Goal: Transaction & Acquisition: Purchase product/service

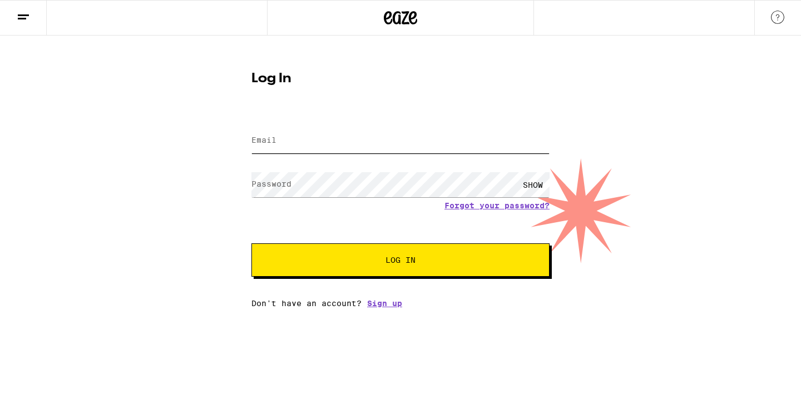
click at [373, 135] on input "Email" at bounding box center [400, 140] width 298 height 25
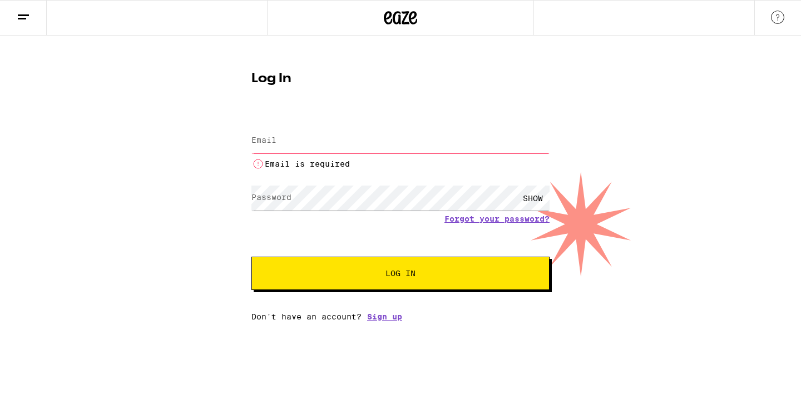
click at [311, 143] on input "Email" at bounding box center [400, 140] width 298 height 25
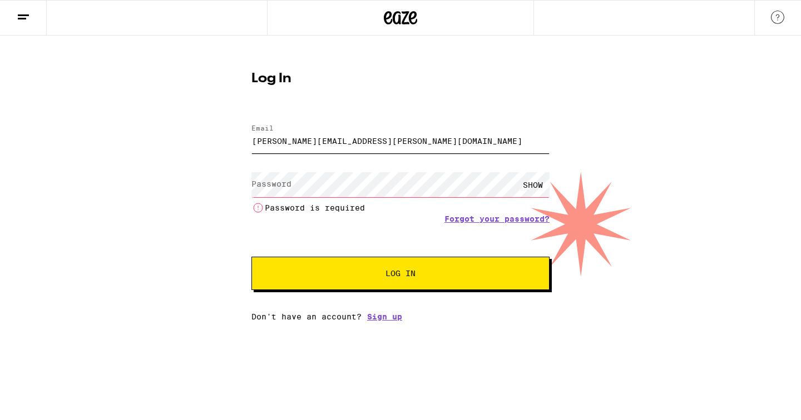
type input "[PERSON_NAME][EMAIL_ADDRESS][PERSON_NAME][DOMAIN_NAME]"
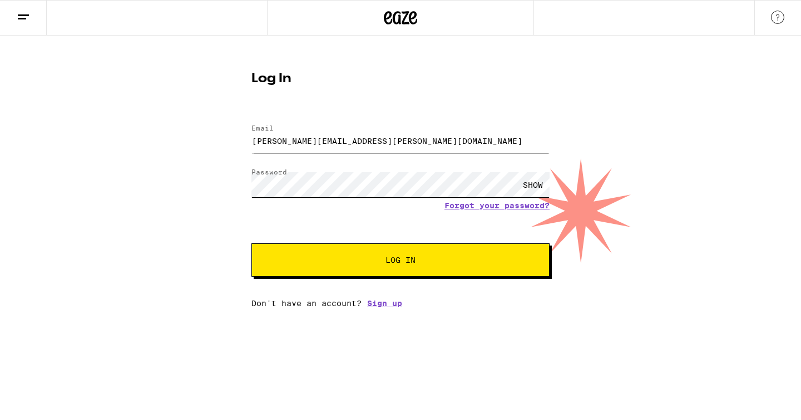
click at [251, 244] on button "Log In" at bounding box center [400, 260] width 298 height 33
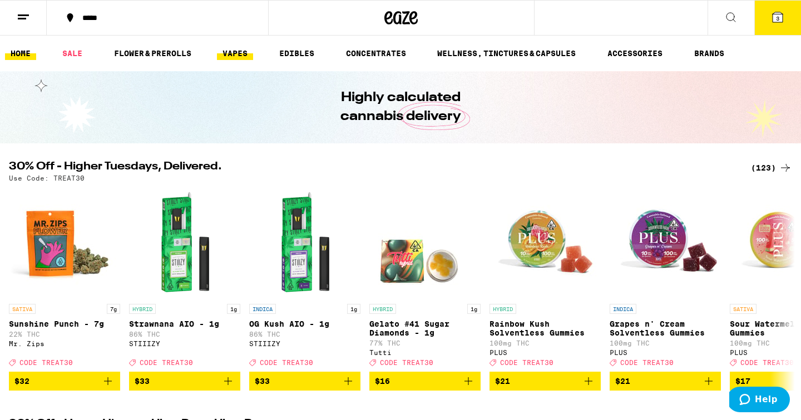
click at [236, 51] on link "VAPES" at bounding box center [235, 53] width 36 height 13
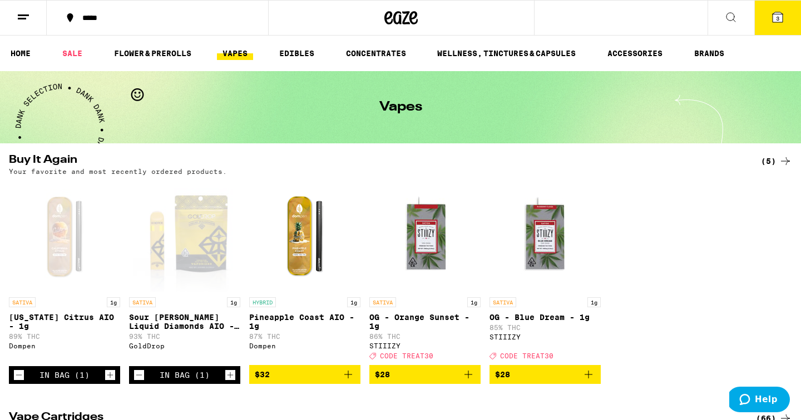
scroll to position [23, 0]
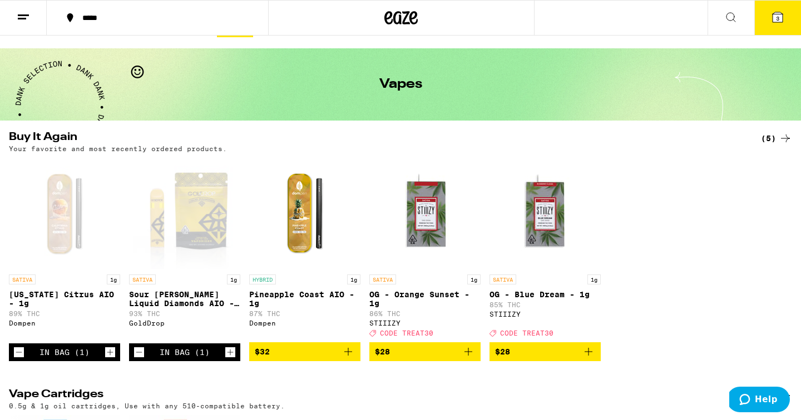
click at [18, 359] on icon "Decrement" at bounding box center [19, 352] width 10 height 13
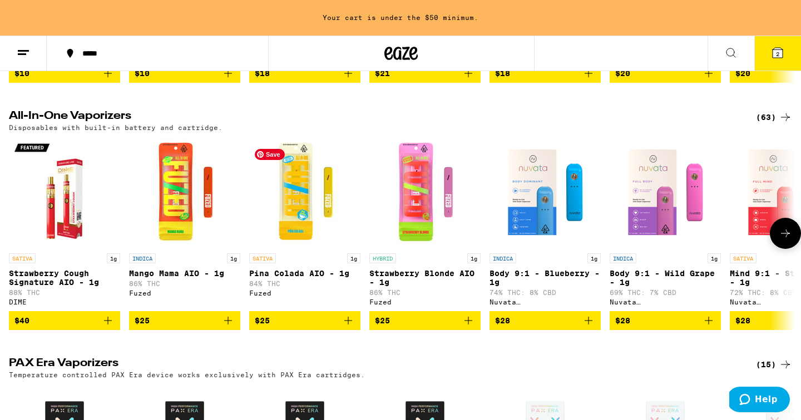
scroll to position [583, 0]
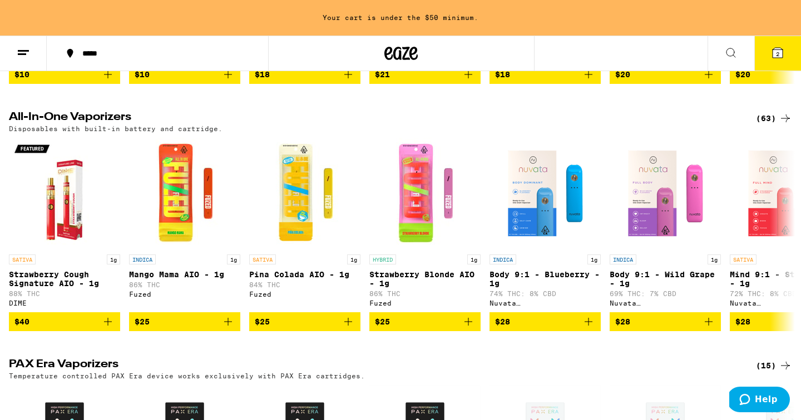
click at [769, 125] on div "(63)" at bounding box center [774, 118] width 36 height 13
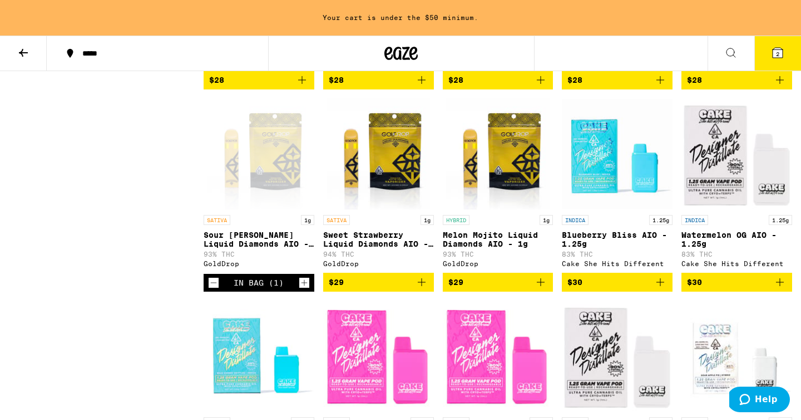
scroll to position [516, 0]
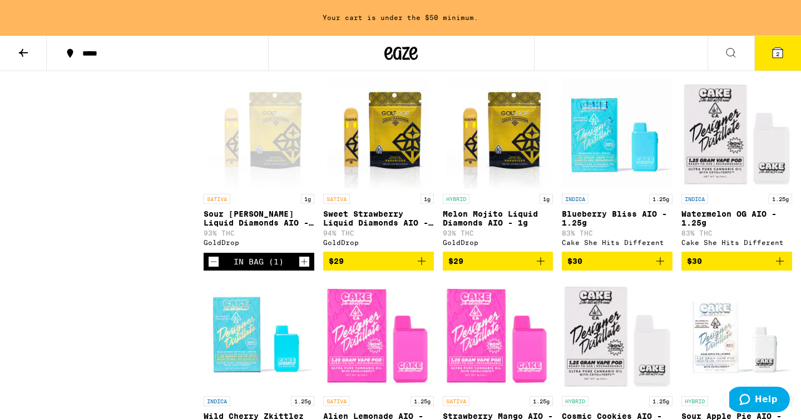
click at [216, 269] on icon "Decrement" at bounding box center [214, 261] width 10 height 13
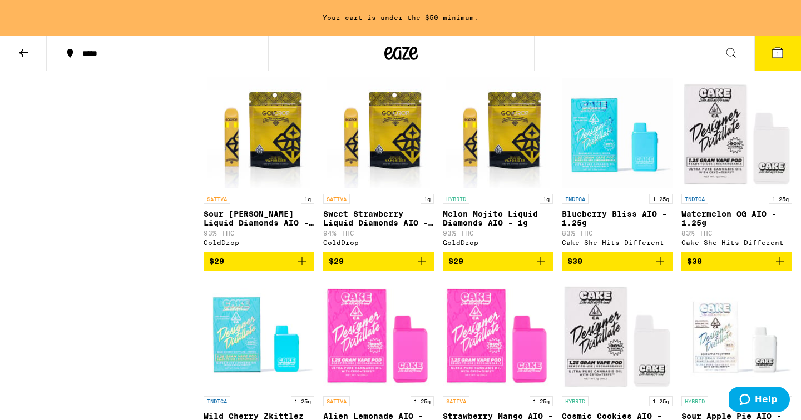
click at [420, 268] on icon "Add to bag" at bounding box center [421, 261] width 13 height 13
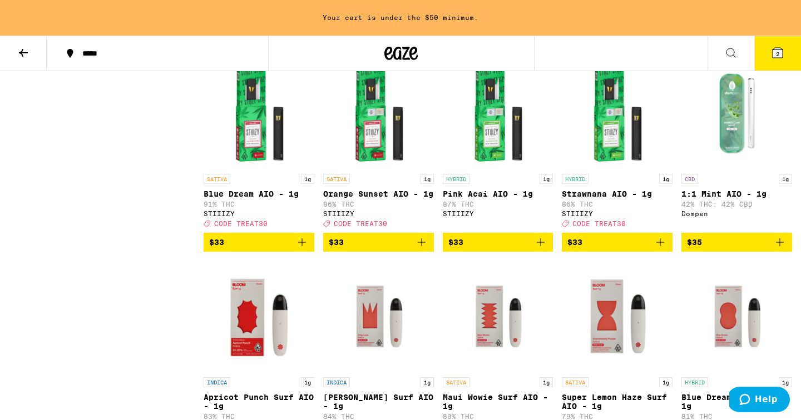
scroll to position [1996, 0]
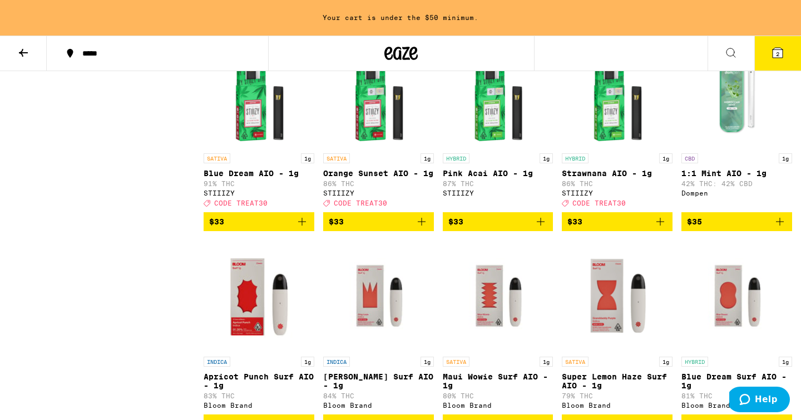
click at [781, 58] on icon at bounding box center [777, 52] width 13 height 13
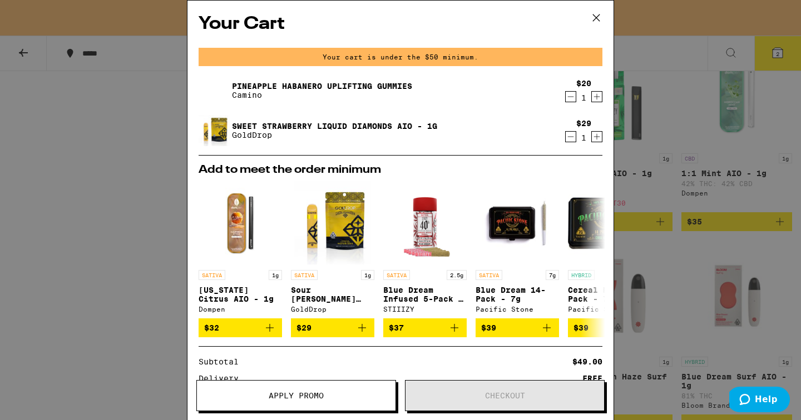
click at [145, 212] on div "Your Cart Your cart is under the $50 minimum. Pineapple Habanero Uplifting Gumm…" at bounding box center [400, 210] width 801 height 420
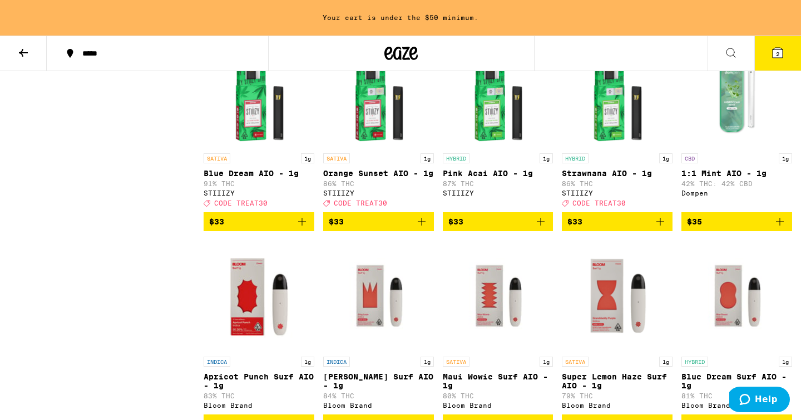
click at [25, 51] on icon at bounding box center [23, 52] width 13 height 13
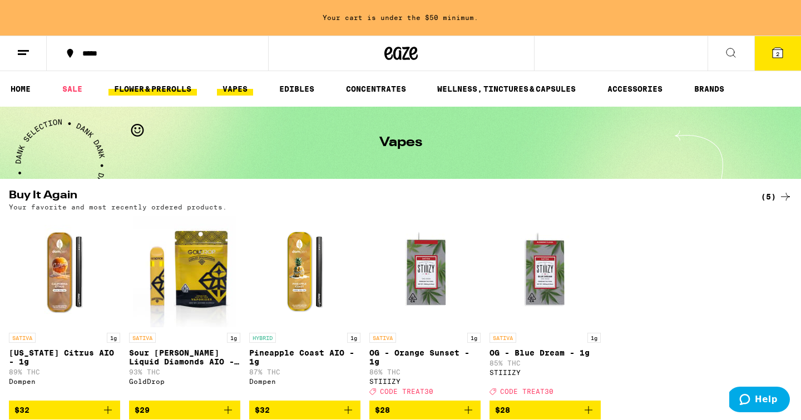
click at [161, 84] on link "FLOWER & PREROLLS" at bounding box center [152, 88] width 88 height 13
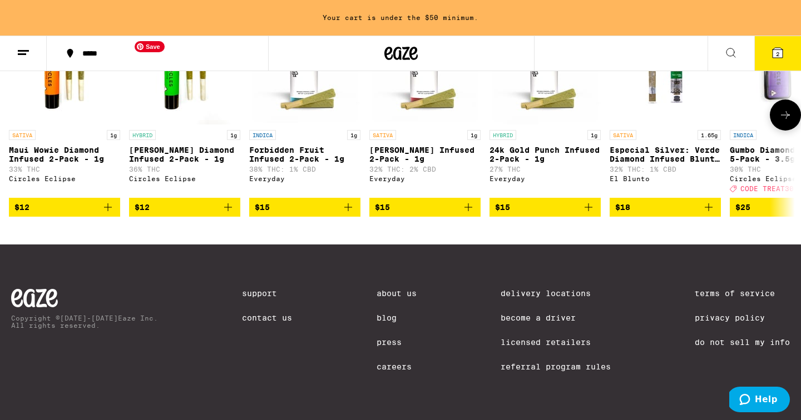
scroll to position [853, 0]
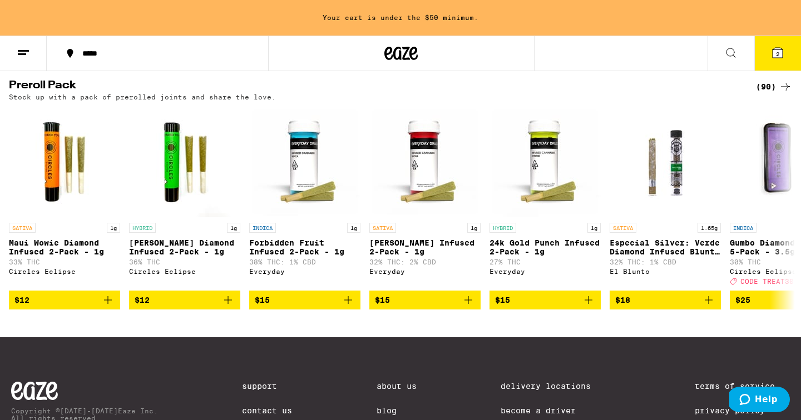
click at [770, 93] on div "(90)" at bounding box center [774, 86] width 36 height 13
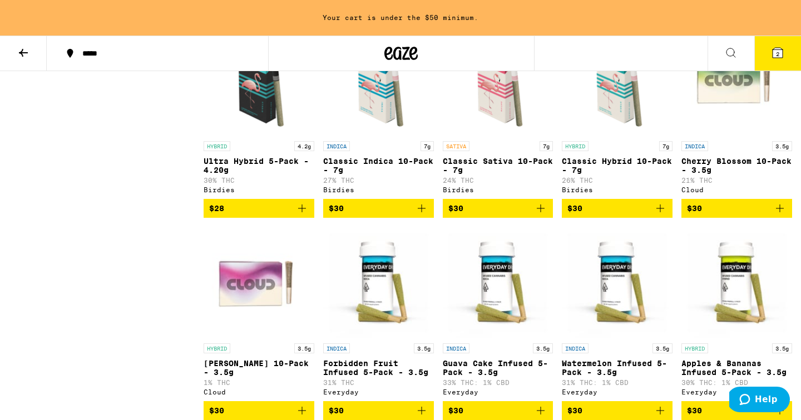
scroll to position [779, 0]
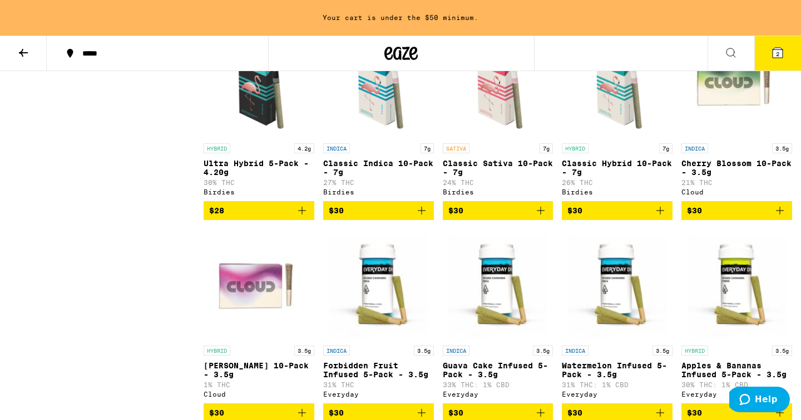
click at [484, 217] on span "$30" at bounding box center [498, 210] width 100 height 13
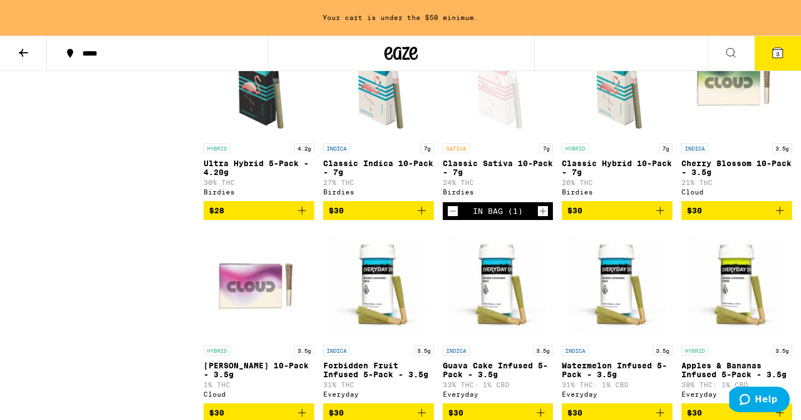
scroll to position [743, 0]
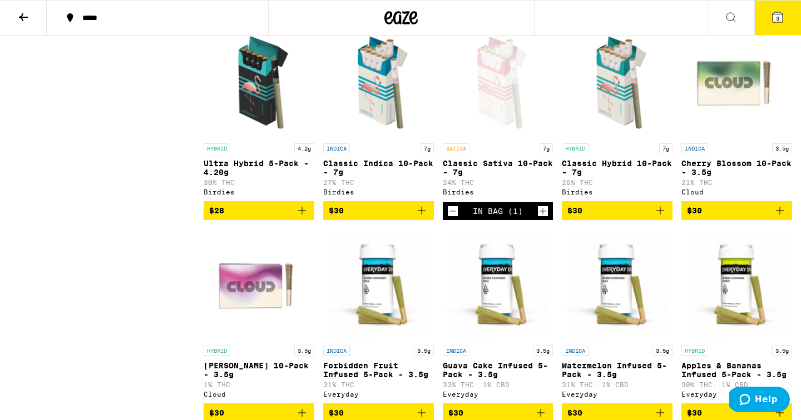
click at [782, 23] on icon at bounding box center [777, 17] width 13 height 13
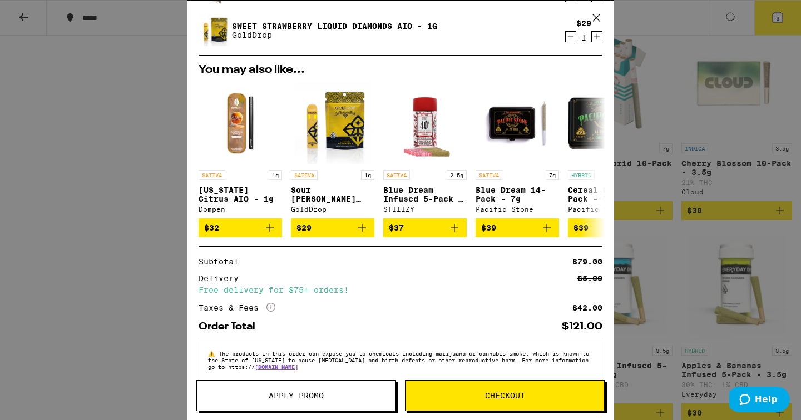
scroll to position [120, 0]
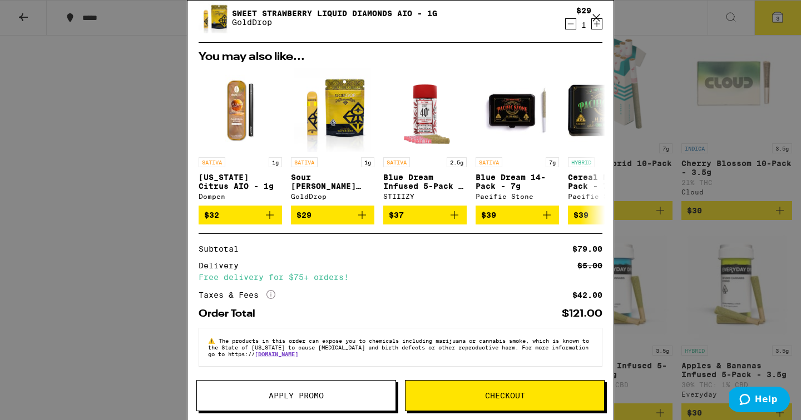
click at [492, 394] on span "Checkout" at bounding box center [505, 396] width 40 height 8
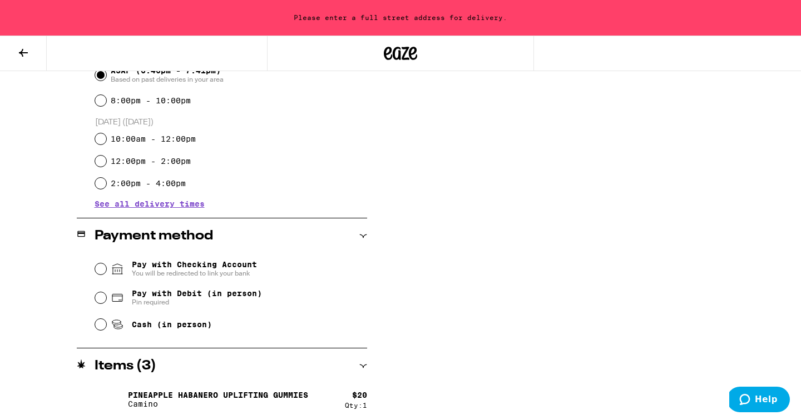
scroll to position [334, 0]
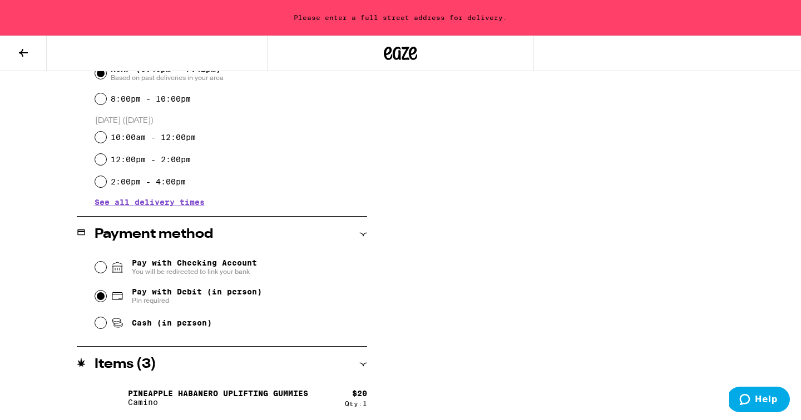
click at [106, 297] on input "Pay with Debit (in person) Pin required" at bounding box center [100, 296] width 11 height 11
radio input "true"
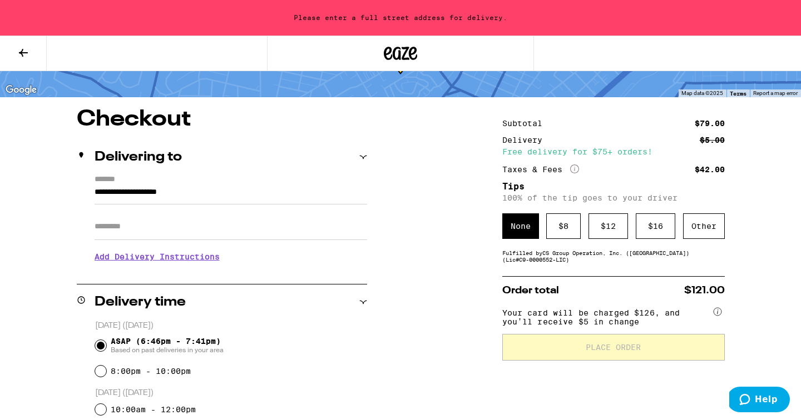
scroll to position [42, 0]
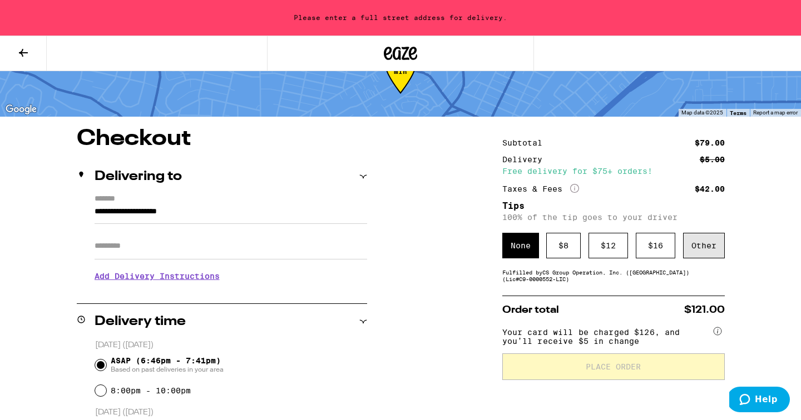
click at [699, 253] on div "Other" at bounding box center [704, 246] width 42 height 26
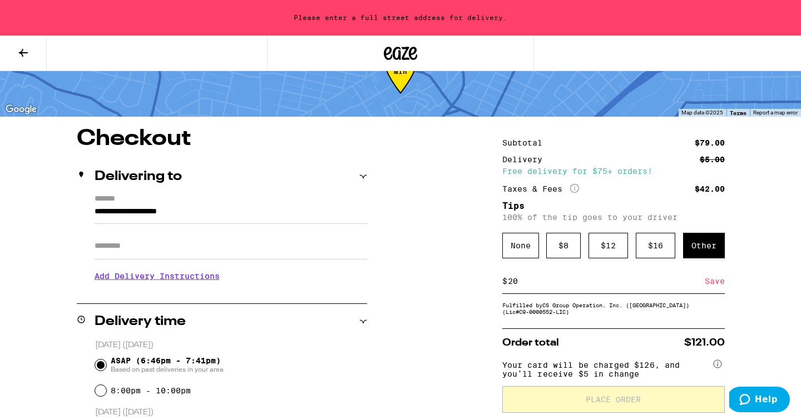
type input "20"
click at [527, 237] on div "None" at bounding box center [520, 246] width 37 height 26
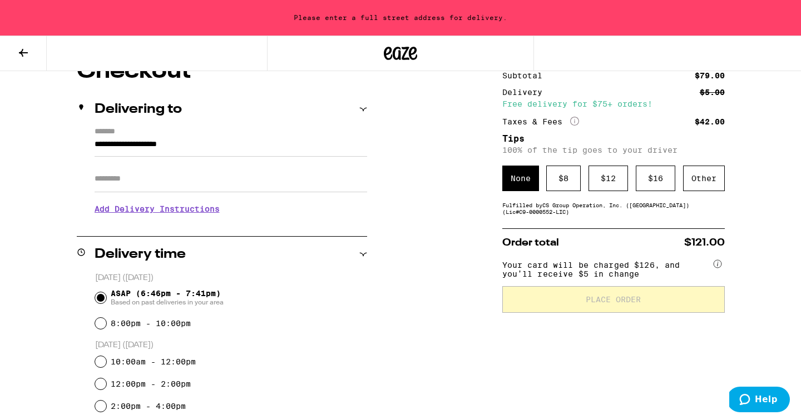
scroll to position [83, 0]
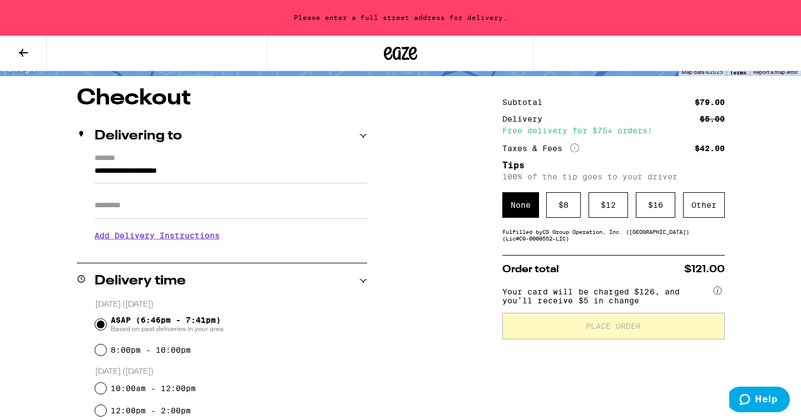
click at [520, 206] on div "None" at bounding box center [520, 205] width 37 height 26
click at [260, 171] on input "**********" at bounding box center [231, 174] width 272 height 19
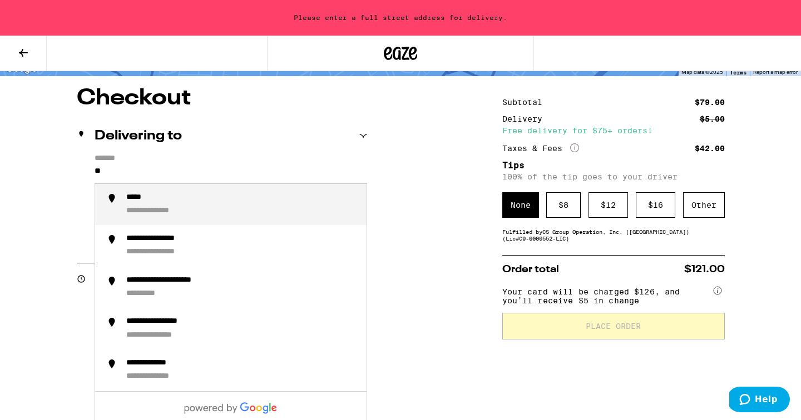
type input "*"
click at [241, 204] on div "**********" at bounding box center [241, 205] width 231 height 24
type input "**********"
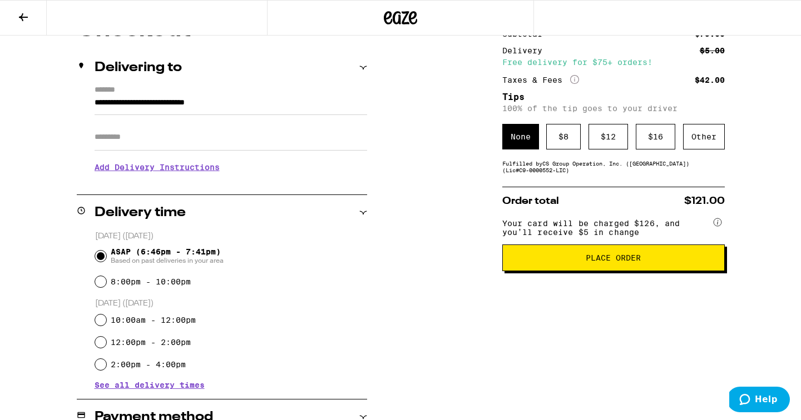
scroll to position [119, 0]
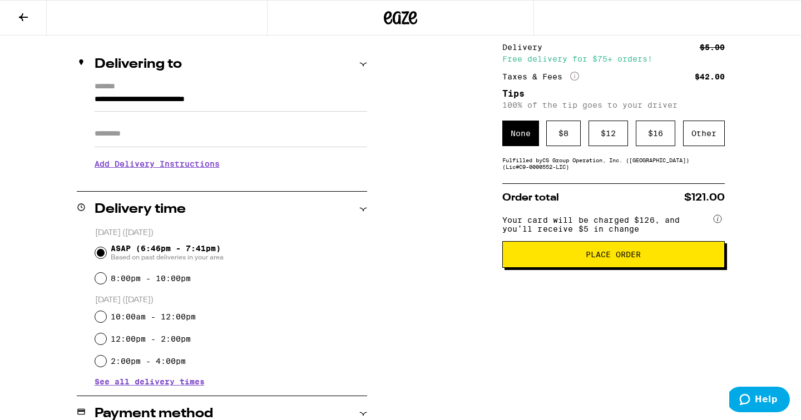
click at [627, 259] on span "Place Order" at bounding box center [613, 255] width 55 height 8
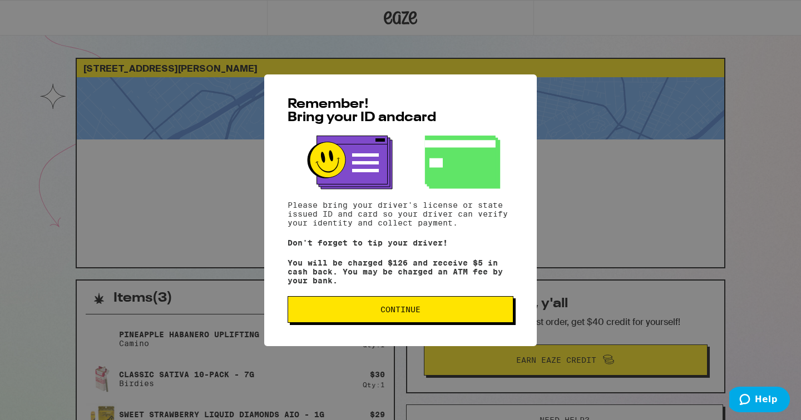
scroll to position [1, 0]
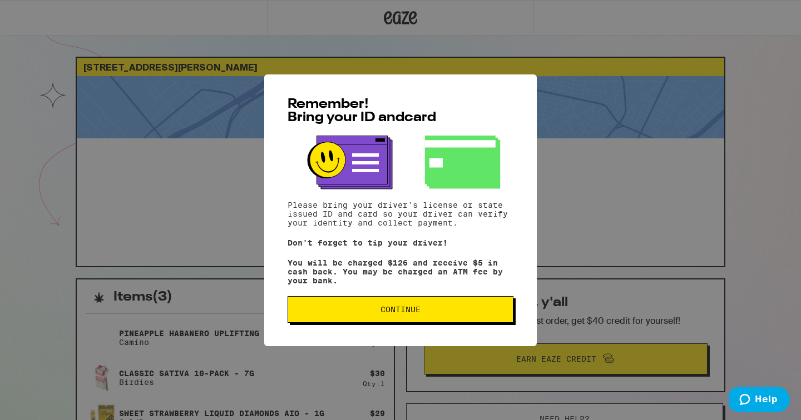
click at [436, 320] on button "Continue" at bounding box center [401, 309] width 226 height 27
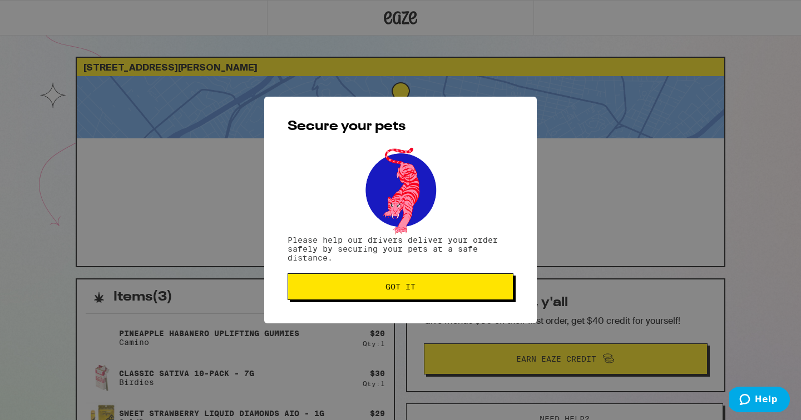
click at [419, 288] on span "Got it" at bounding box center [400, 287] width 207 height 8
